Goal: Check status: Check status

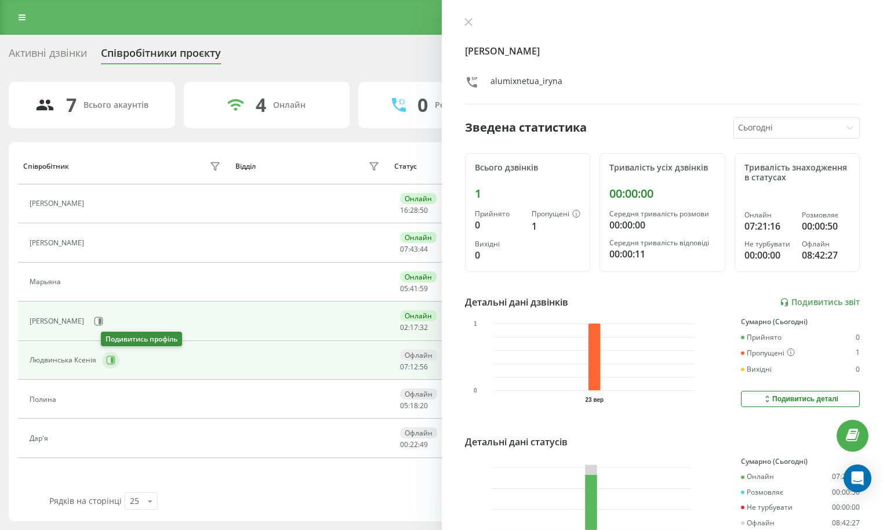
click at [107, 359] on icon at bounding box center [111, 360] width 9 height 9
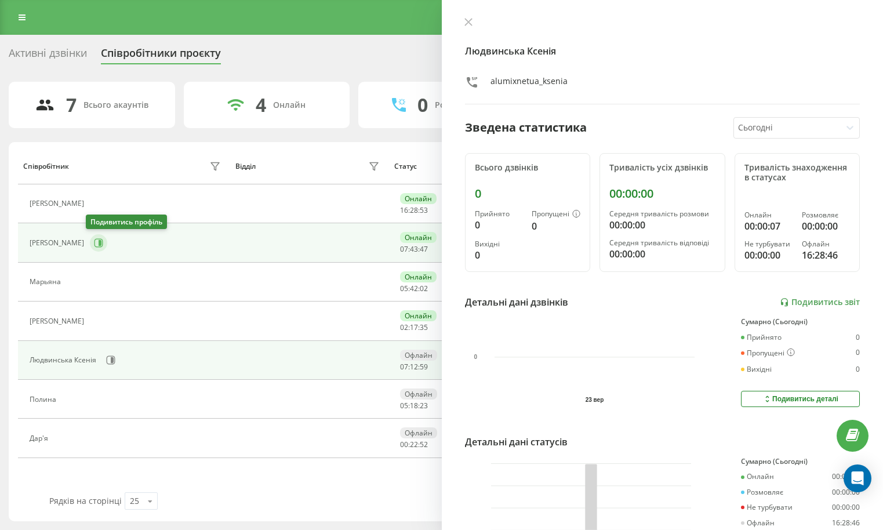
click at [92, 236] on button at bounding box center [98, 242] width 17 height 17
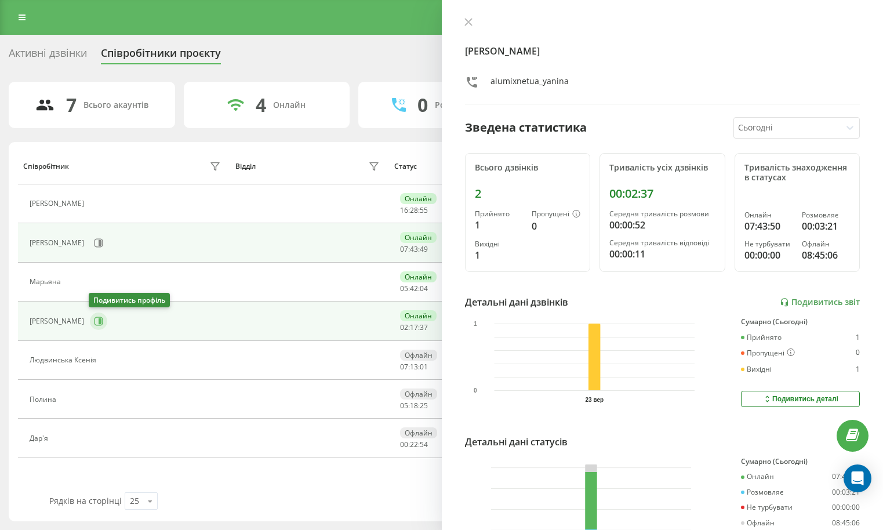
click at [94, 325] on icon at bounding box center [98, 321] width 9 height 9
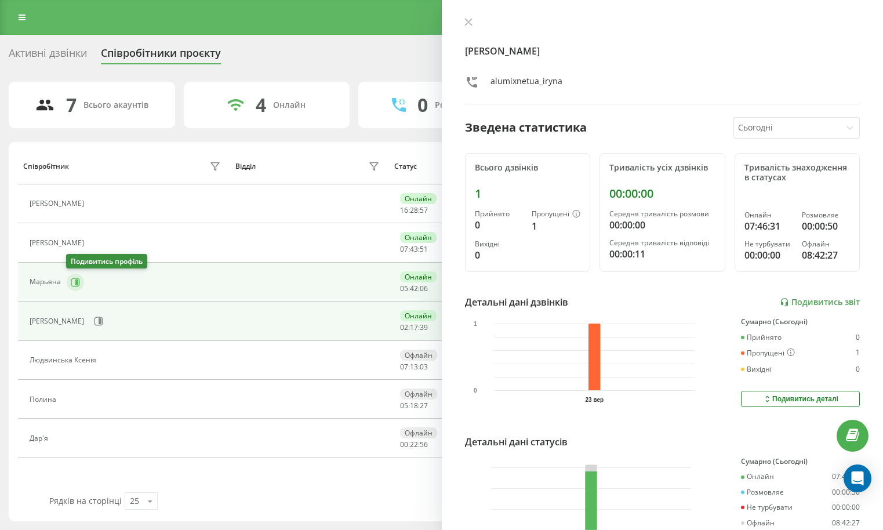
click at [75, 281] on icon at bounding box center [76, 282] width 3 height 6
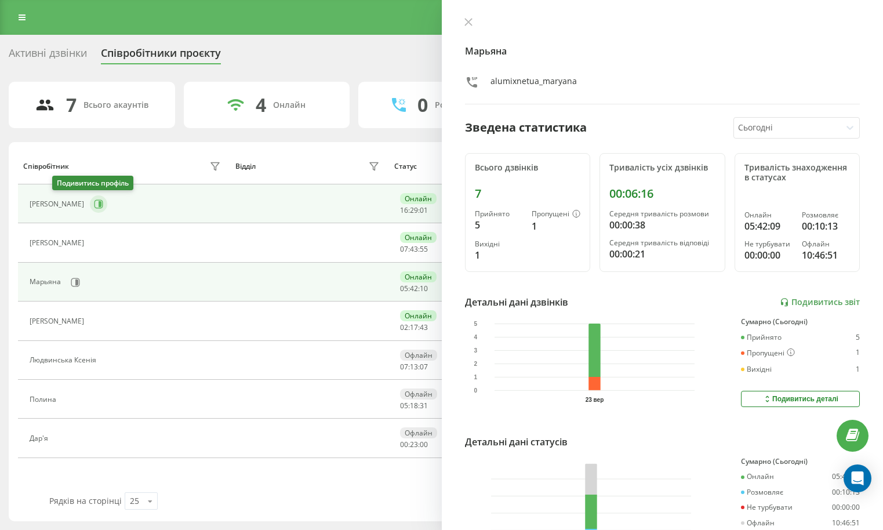
click at [94, 208] on icon at bounding box center [98, 203] width 9 height 9
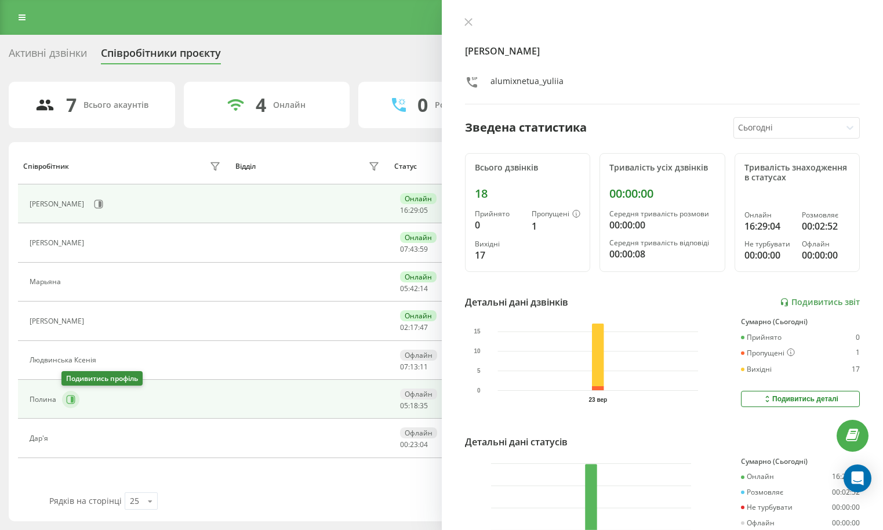
click at [67, 398] on icon at bounding box center [71, 399] width 9 height 9
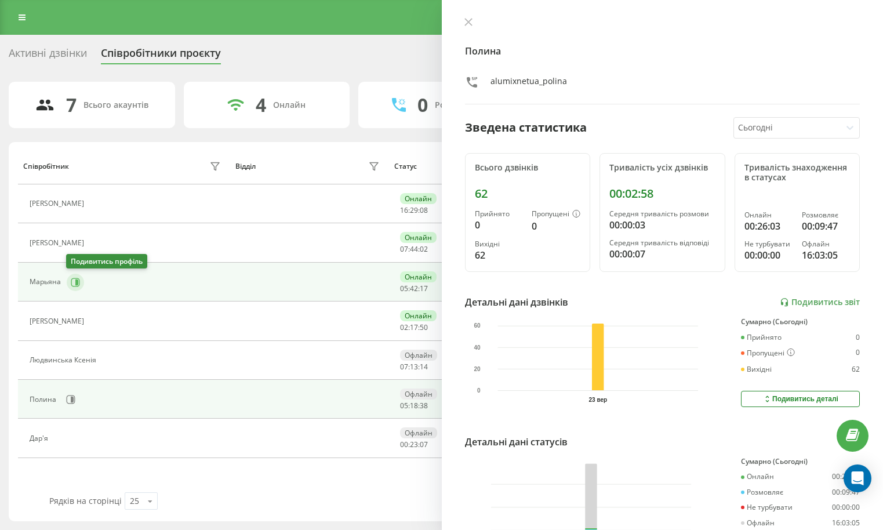
click at [77, 289] on button at bounding box center [75, 282] width 17 height 17
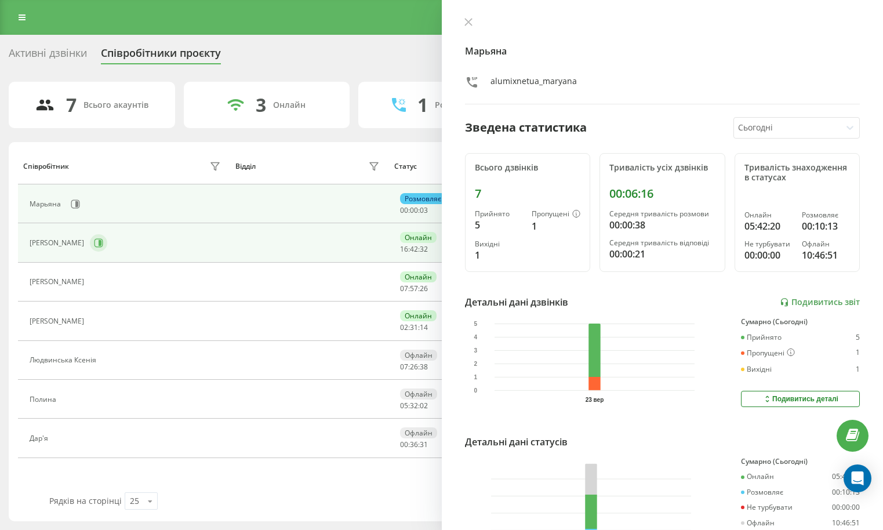
click at [94, 248] on icon at bounding box center [98, 242] width 9 height 9
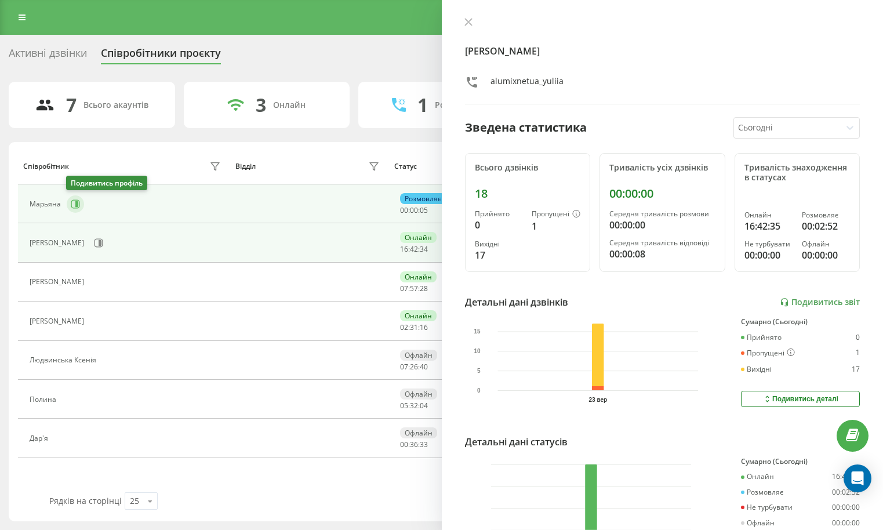
click at [75, 205] on icon at bounding box center [76, 204] width 3 height 6
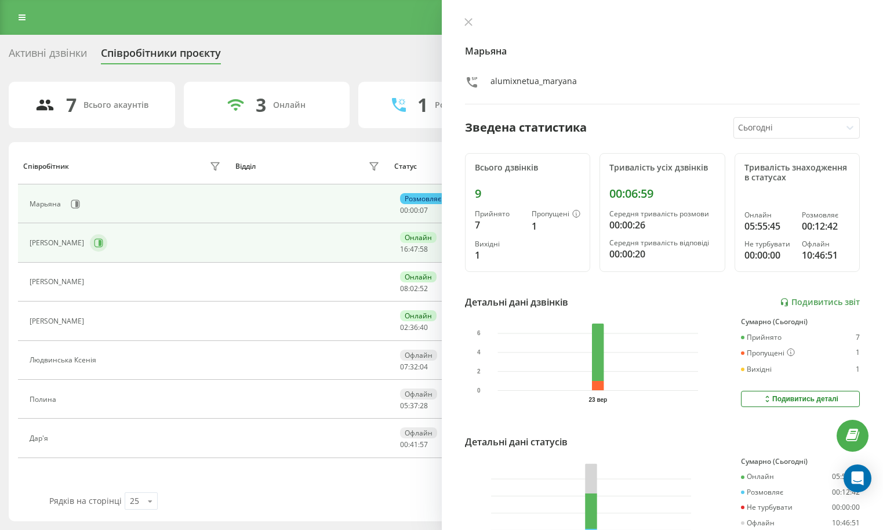
click at [90, 243] on button at bounding box center [98, 242] width 17 height 17
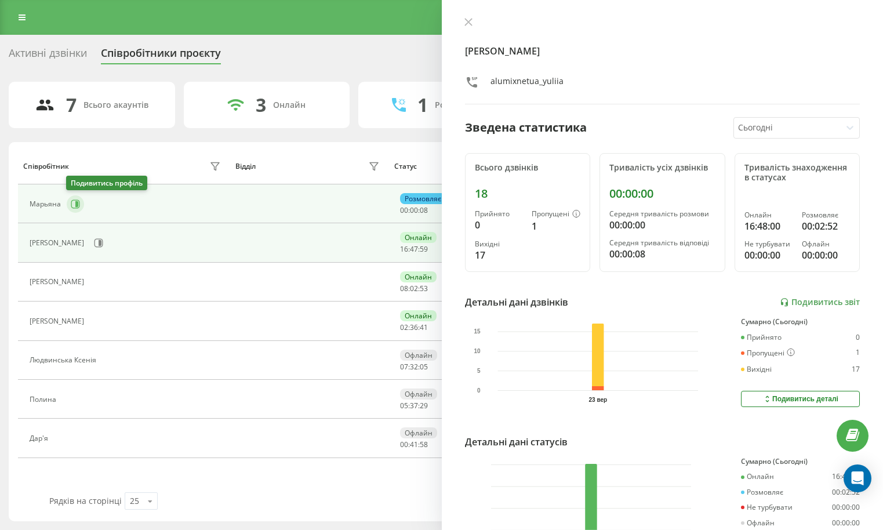
click at [72, 202] on icon at bounding box center [75, 203] width 9 height 9
